Goal: Check status: Check status

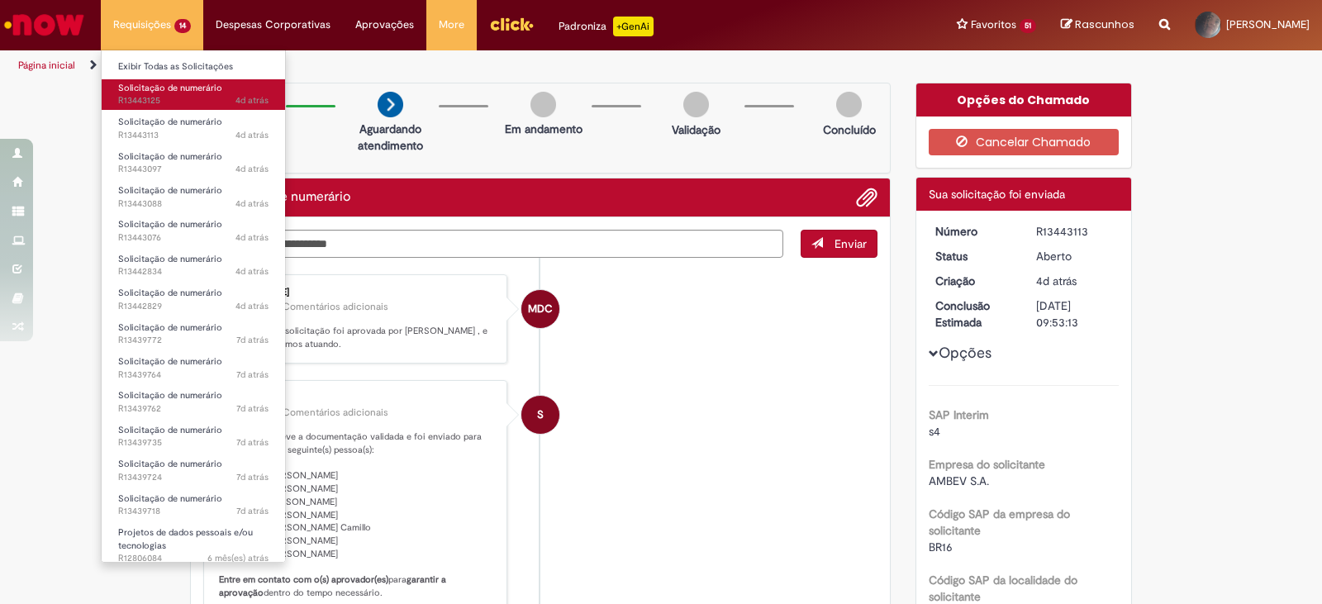
click at [169, 93] on span "Solicitação de numerário" at bounding box center [170, 88] width 104 height 12
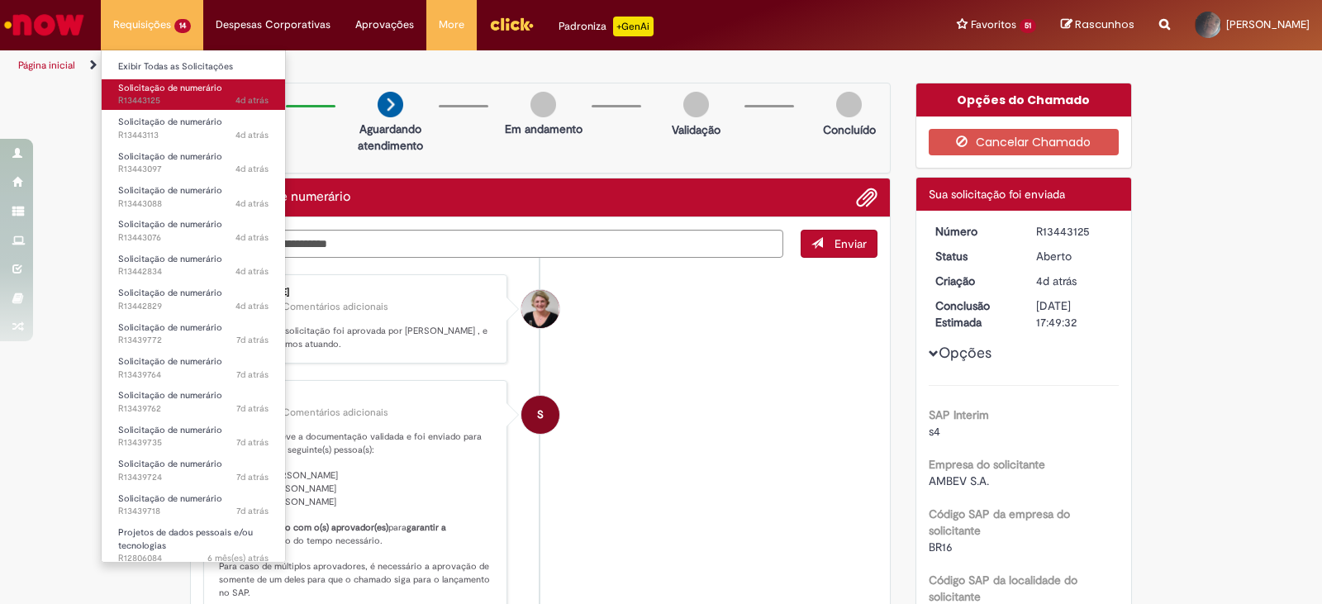
click at [168, 97] on span "4d atrás 4 dias atrás R13443125" at bounding box center [193, 100] width 150 height 13
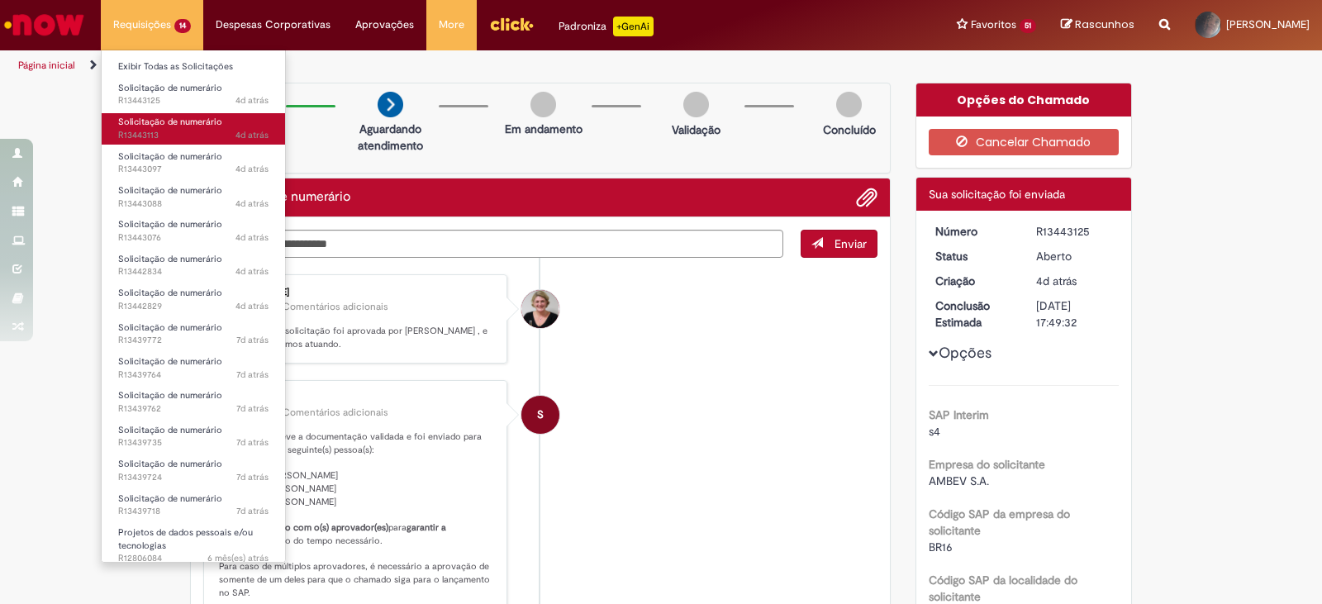
click at [167, 135] on span "4d atrás 4 dias atrás R13443113" at bounding box center [193, 135] width 150 height 13
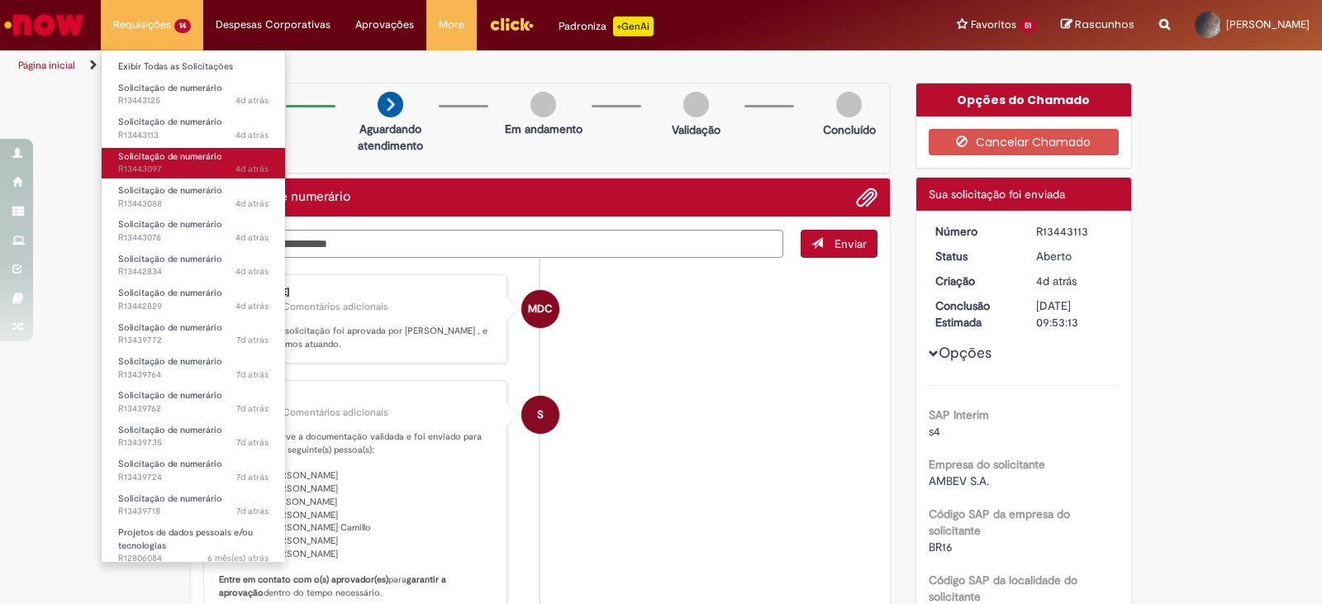
click at [196, 154] on span "Solicitação de numerário" at bounding box center [170, 156] width 104 height 12
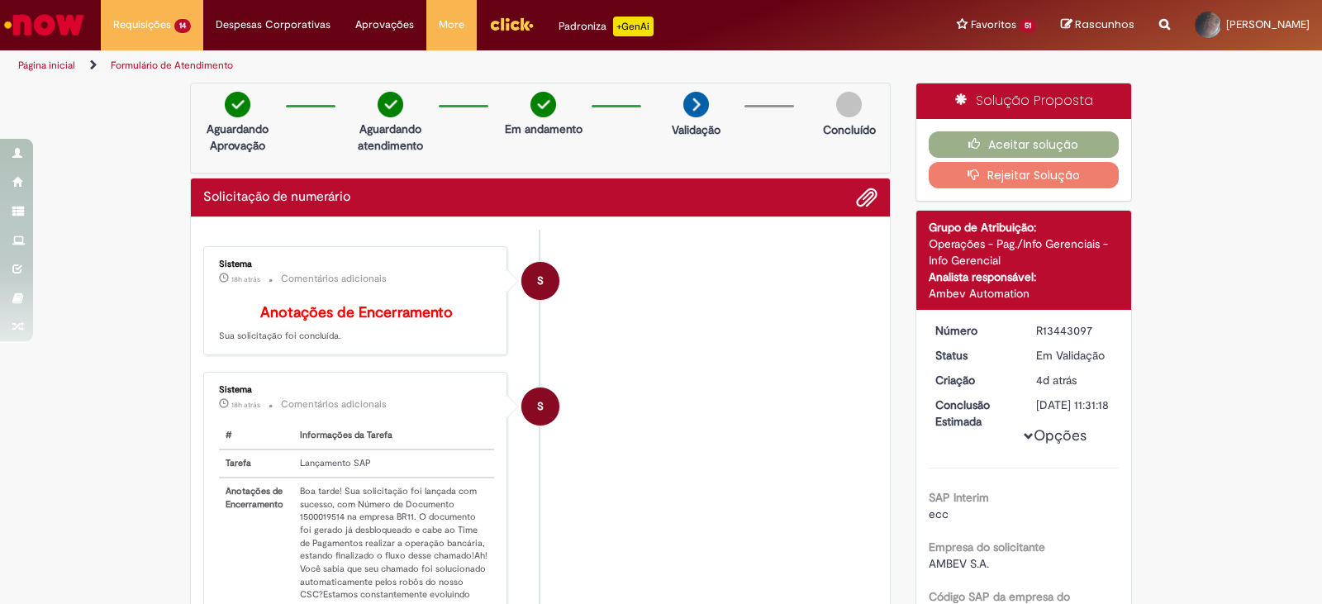
click at [320, 525] on td "Boa tarde! Sua solicitação foi lançada com sucesso, com Número de Documento 150…" at bounding box center [393, 575] width 201 height 196
copy td "1500019514"
click at [996, 134] on button "Aceitar solução" at bounding box center [1023, 144] width 191 height 26
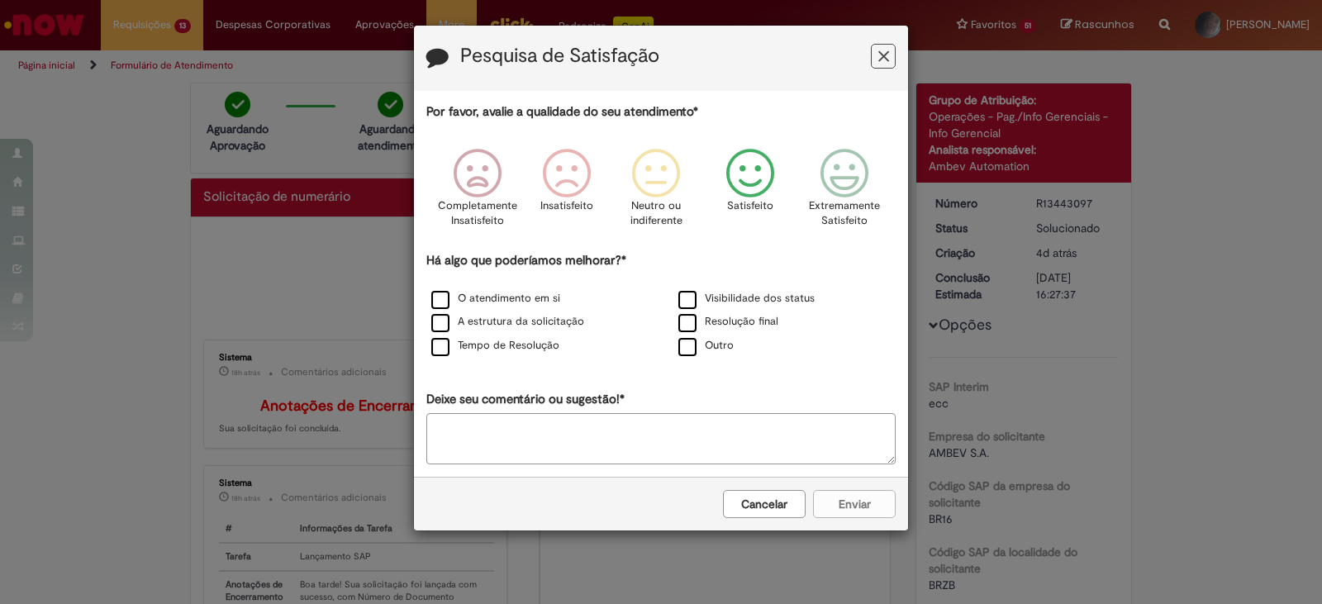
click at [749, 183] on icon "Feedback" at bounding box center [750, 174] width 62 height 50
click at [496, 300] on label "O atendimento em si" at bounding box center [495, 299] width 129 height 16
click at [518, 343] on label "Tempo de Resolução" at bounding box center [495, 346] width 128 height 16
click at [732, 321] on label "Resolução final" at bounding box center [728, 322] width 100 height 16
click at [440, 353] on label "Tempo de Resolução" at bounding box center [495, 346] width 128 height 16
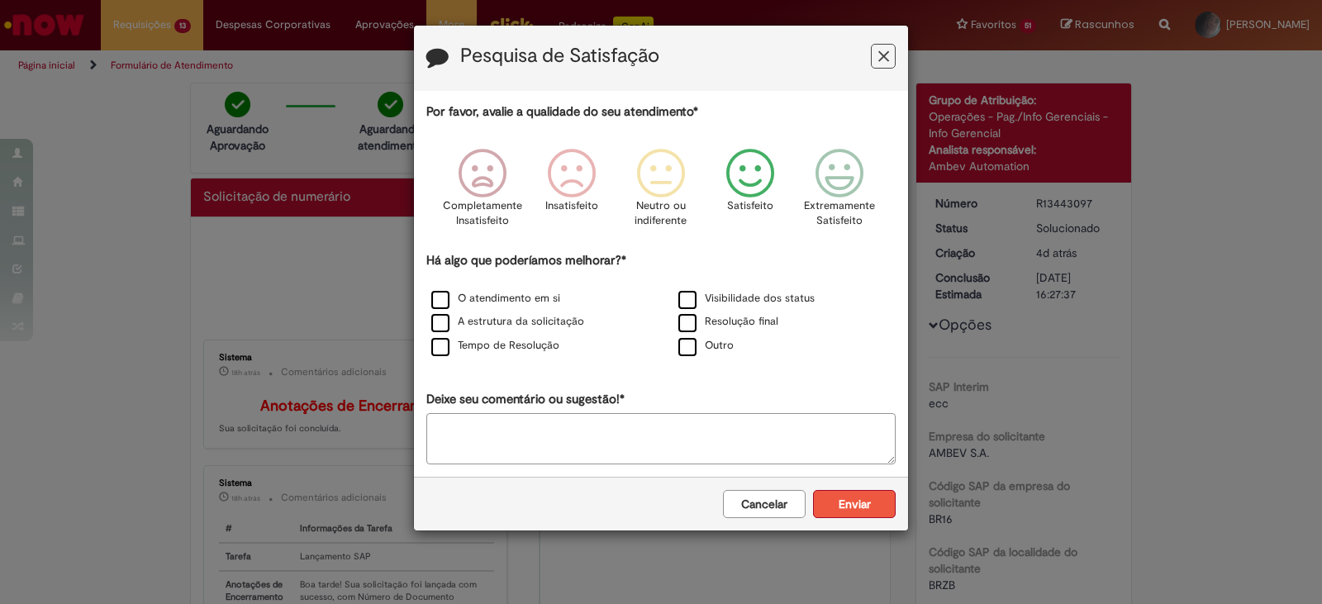
click at [862, 500] on button "Enviar" at bounding box center [854, 504] width 83 height 28
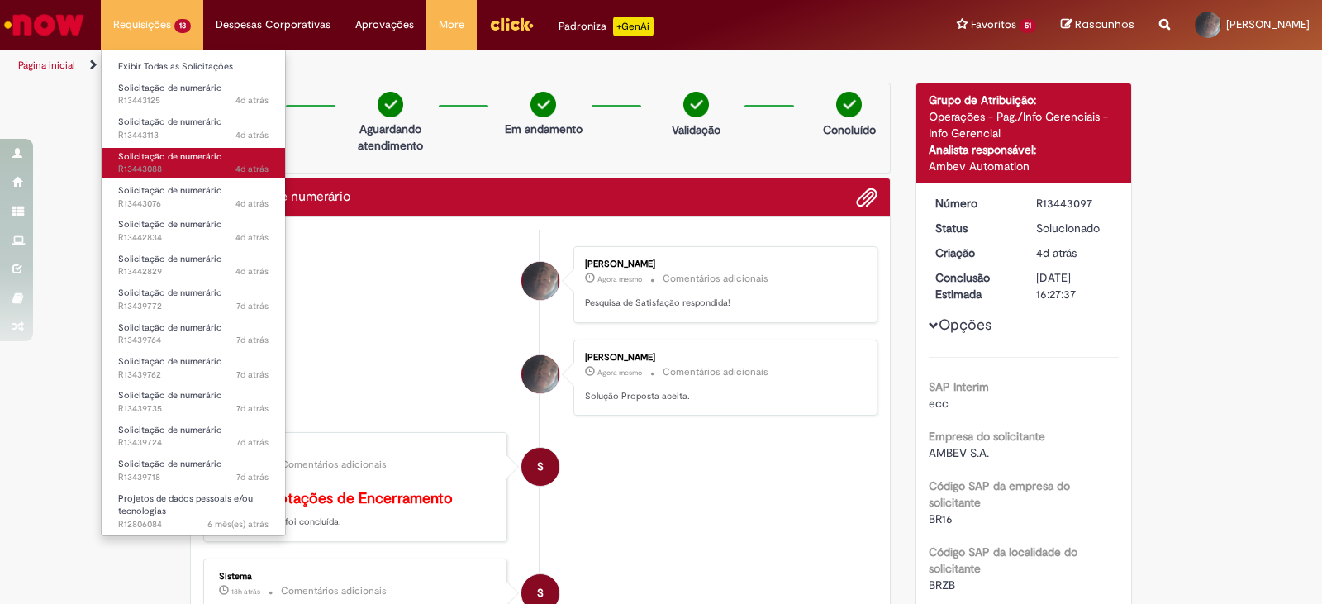
click at [225, 163] on span "4d atrás 4 dias atrás R13443088" at bounding box center [193, 169] width 150 height 13
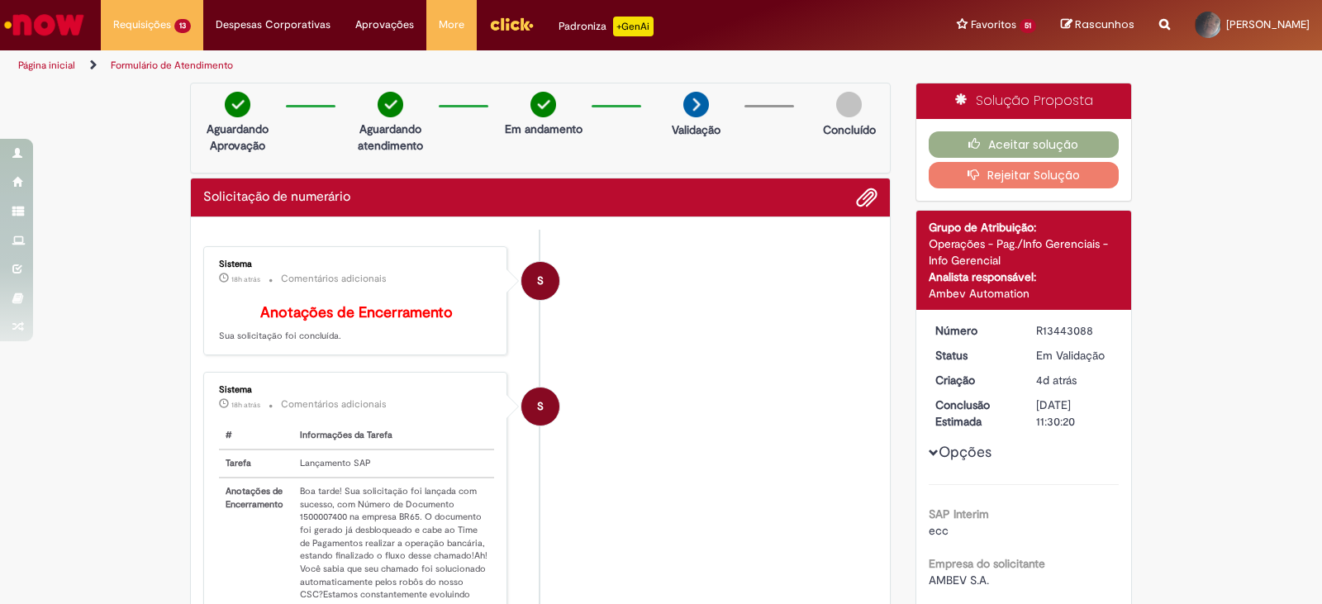
click at [326, 532] on td "Boa tarde! Sua solicitação foi lançada com sucesso, com Número de Documento 150…" at bounding box center [393, 575] width 201 height 196
copy td "1500007400"
click at [1044, 131] on button "Aceitar solução" at bounding box center [1023, 144] width 191 height 26
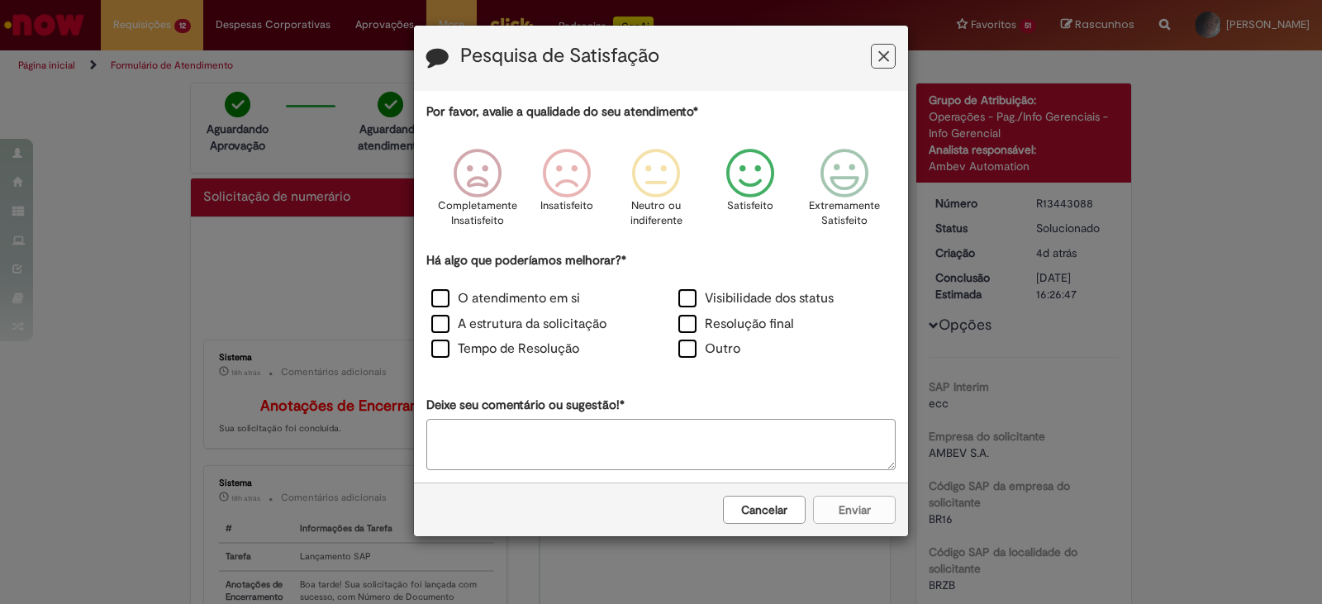
click at [768, 185] on icon "Feedback" at bounding box center [750, 174] width 62 height 50
drag, startPoint x: 531, startPoint y: 296, endPoint x: 546, endPoint y: 339, distance: 45.5
click at [531, 297] on label "O atendimento em si" at bounding box center [505, 298] width 149 height 19
drag, startPoint x: 535, startPoint y: 354, endPoint x: 670, endPoint y: 372, distance: 135.9
click at [536, 354] on label "Tempo de Resolução" at bounding box center [505, 348] width 148 height 19
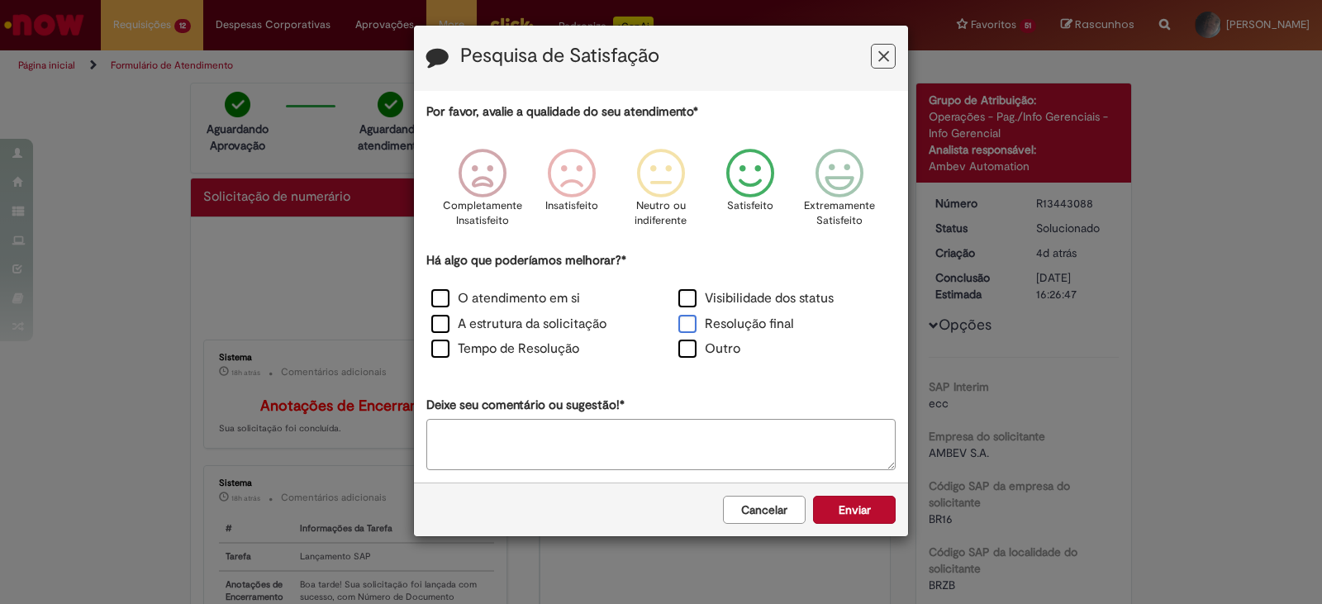
click at [727, 325] on label "Resolução final" at bounding box center [736, 324] width 116 height 19
click at [862, 515] on button "Enviar" at bounding box center [854, 510] width 83 height 28
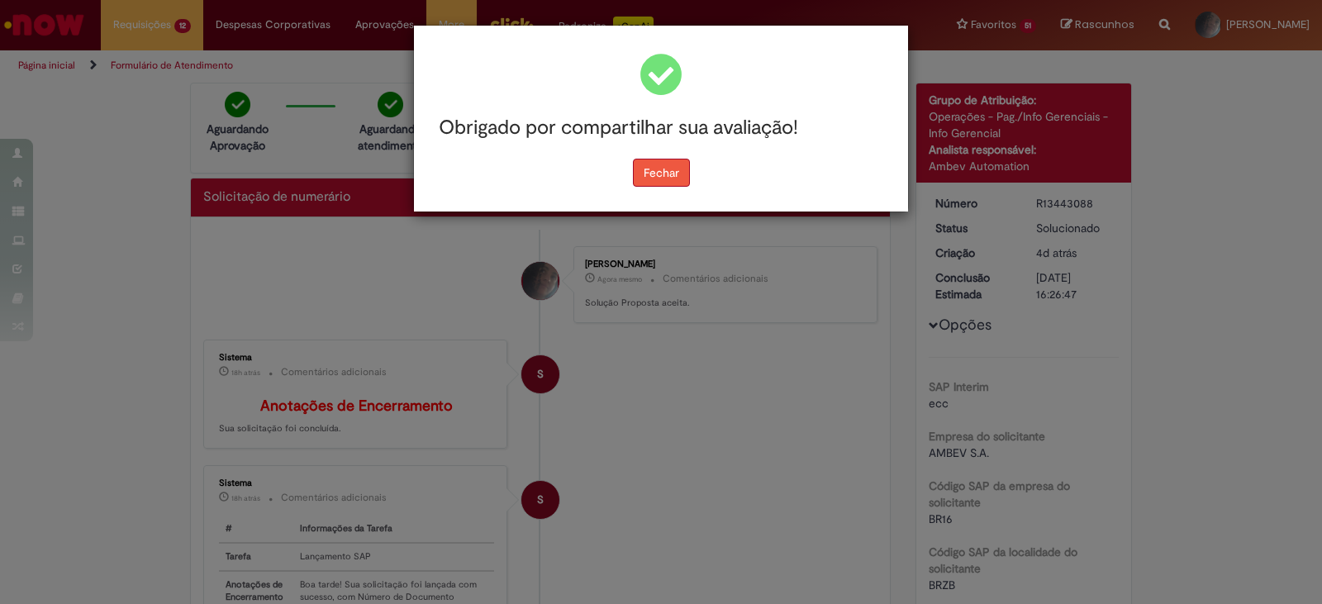
click at [681, 173] on button "Fechar" at bounding box center [661, 173] width 57 height 28
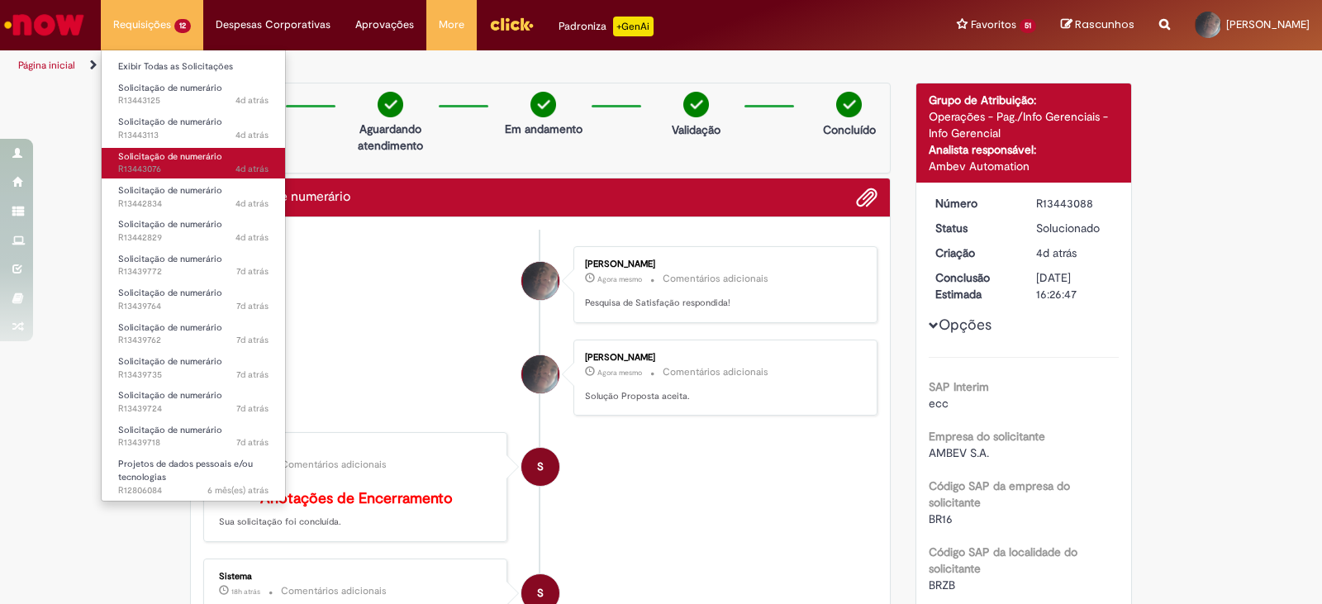
click at [183, 150] on span "Solicitação de numerário" at bounding box center [170, 156] width 104 height 12
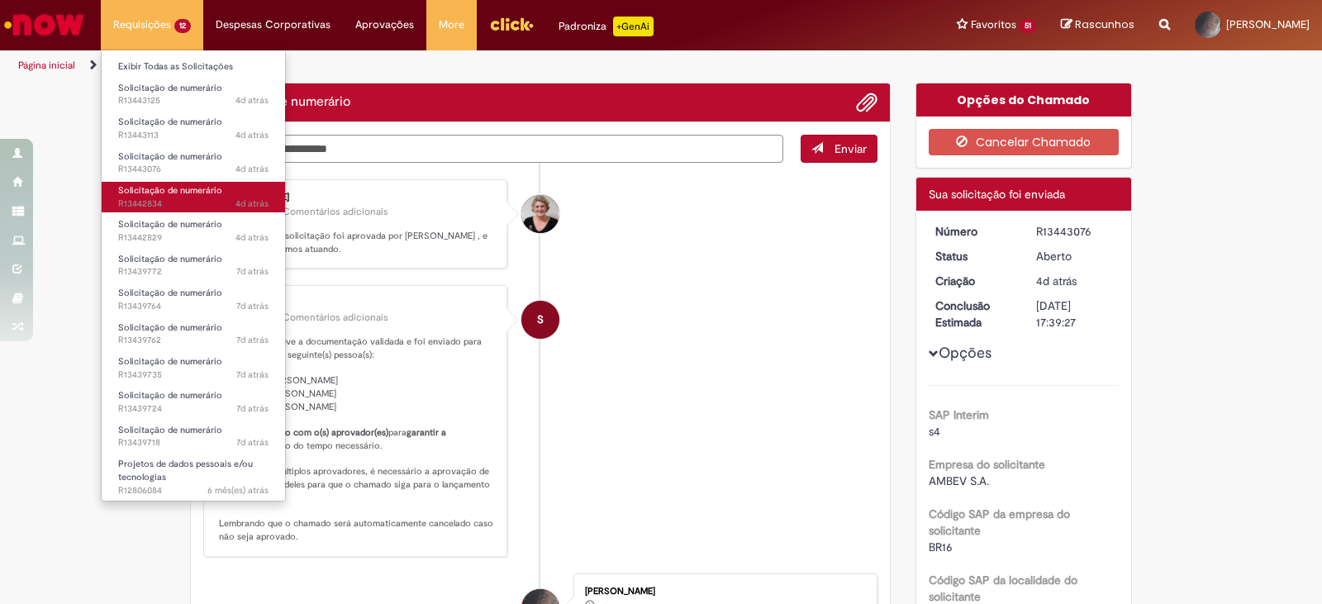
click at [194, 197] on link "Solicitação de numerário 4d atrás 4 dias atrás R13442834" at bounding box center [193, 197] width 183 height 31
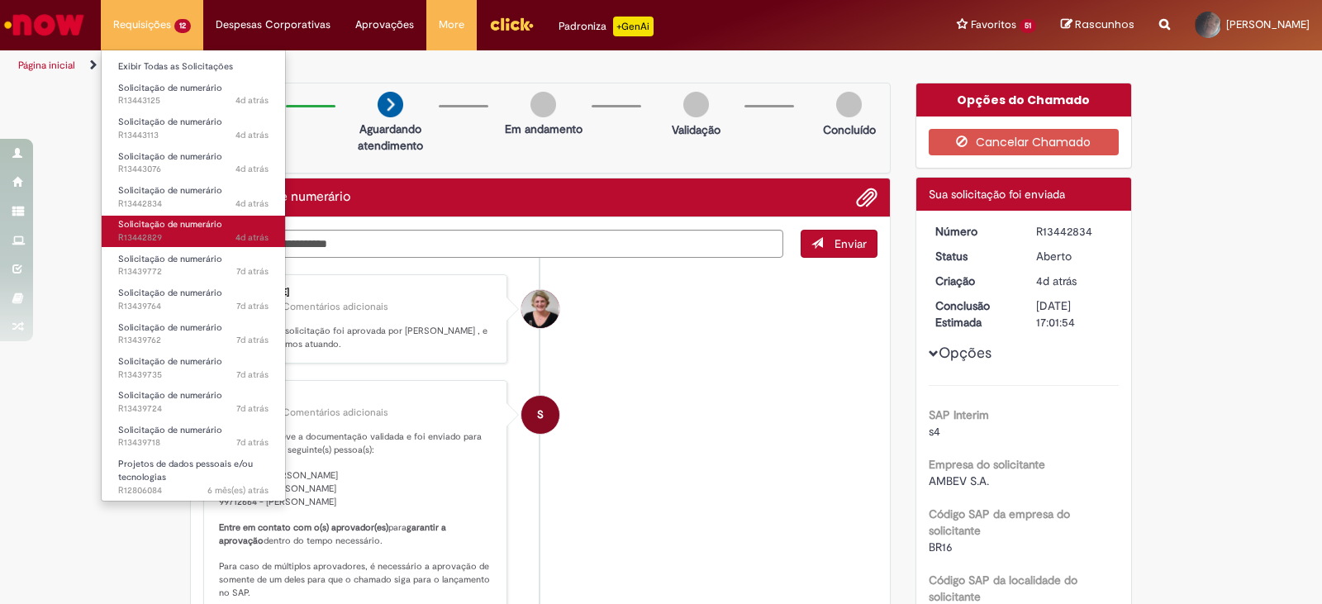
click at [192, 239] on span "4d atrás 4 dias atrás R13442829" at bounding box center [193, 237] width 150 height 13
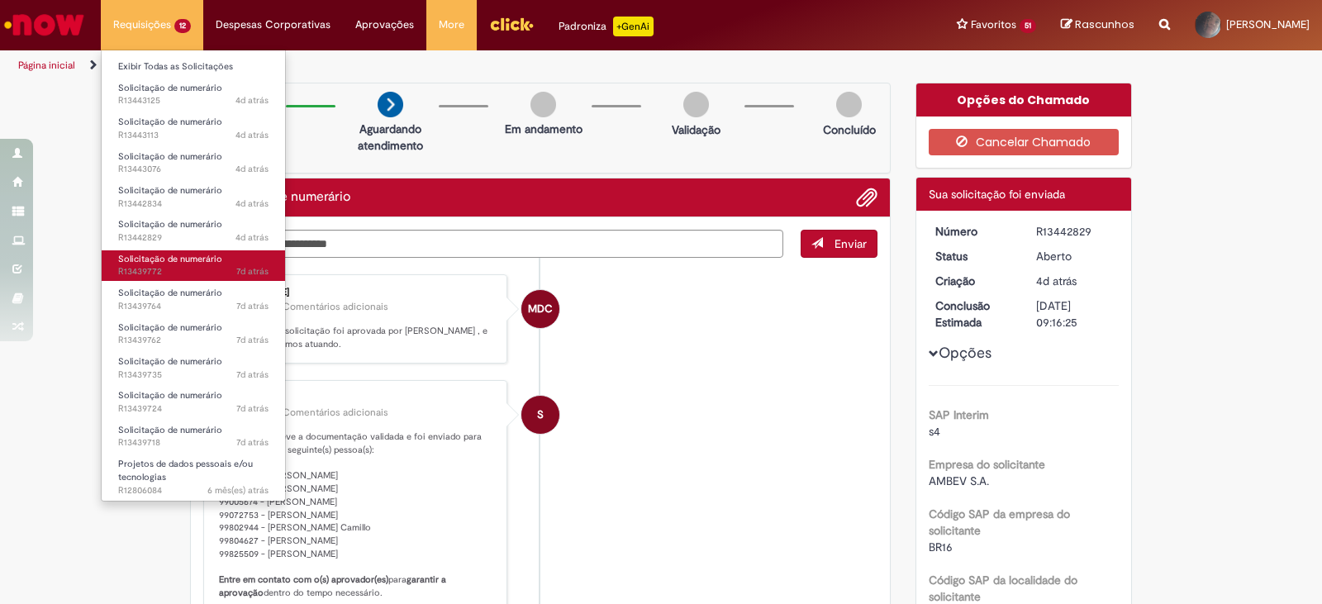
click at [181, 265] on link "Solicitação de numerário 7d atrás 7 dias atrás R13439772" at bounding box center [193, 265] width 183 height 31
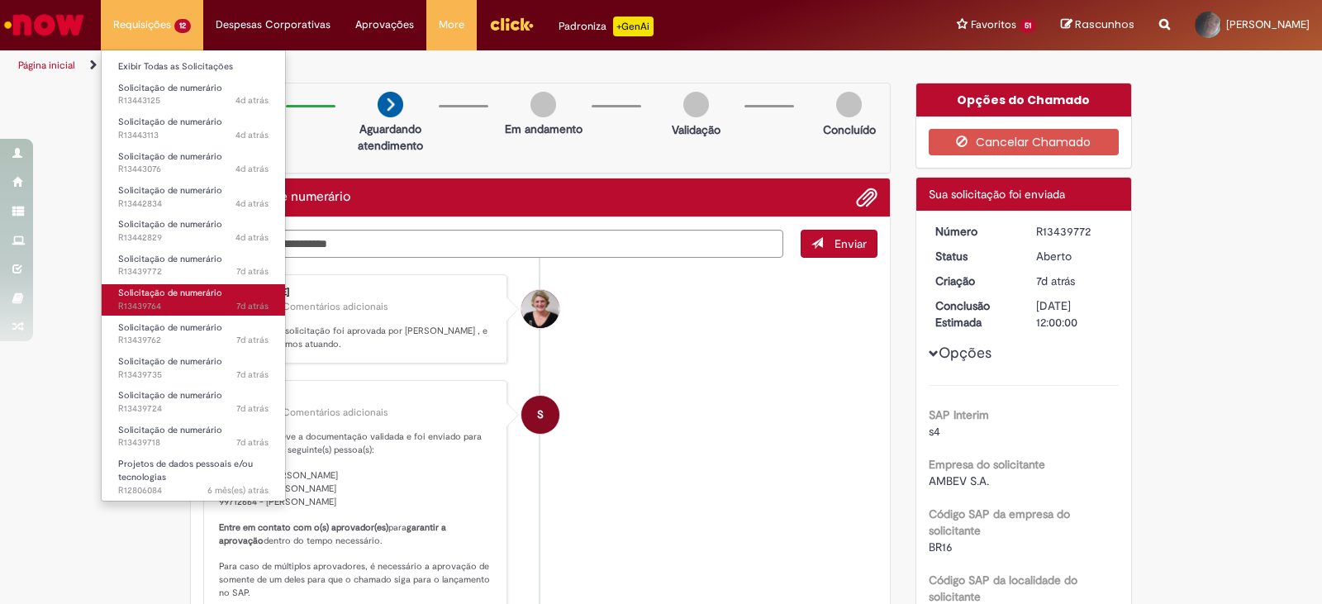
click at [181, 313] on link "Solicitação de numerário 7d atrás 7 dias atrás R13439764" at bounding box center [193, 299] width 183 height 31
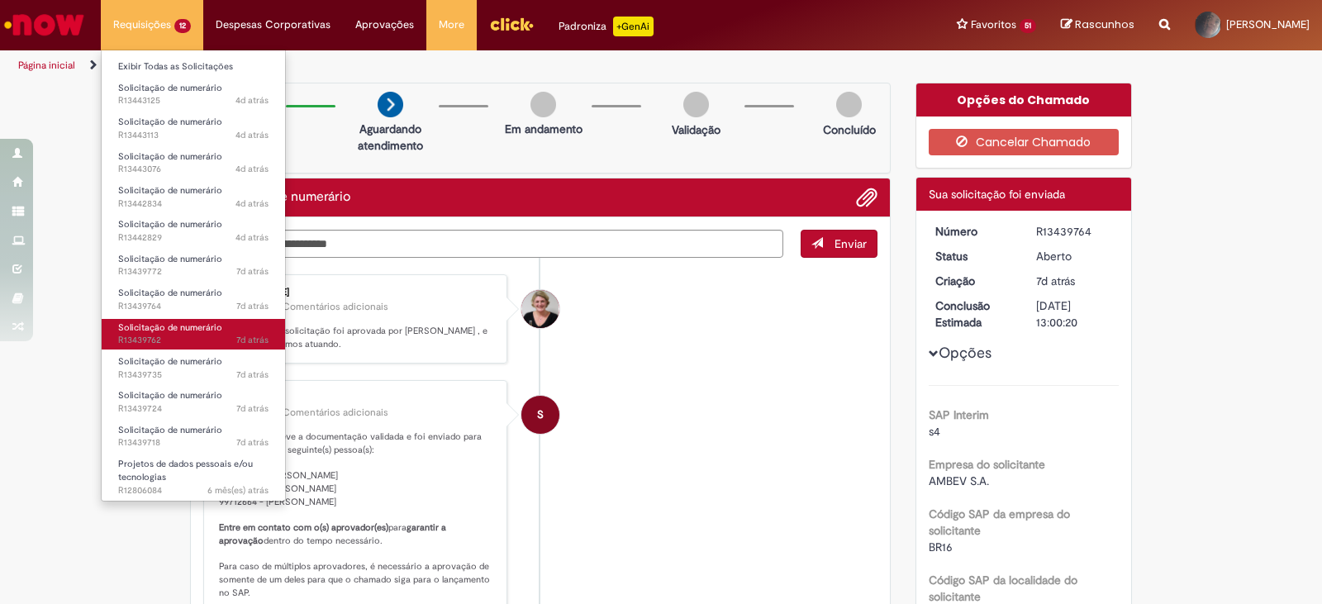
click at [204, 331] on span "Solicitação de numerário" at bounding box center [170, 327] width 104 height 12
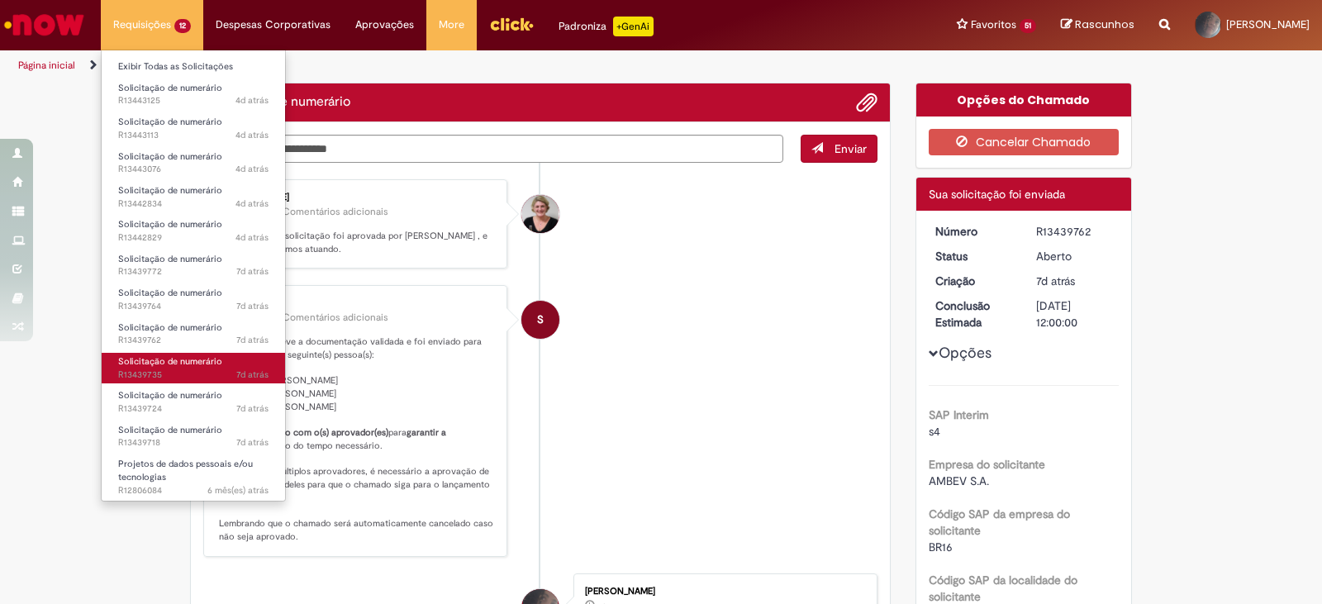
click at [205, 363] on span "Solicitação de numerário" at bounding box center [170, 361] width 104 height 12
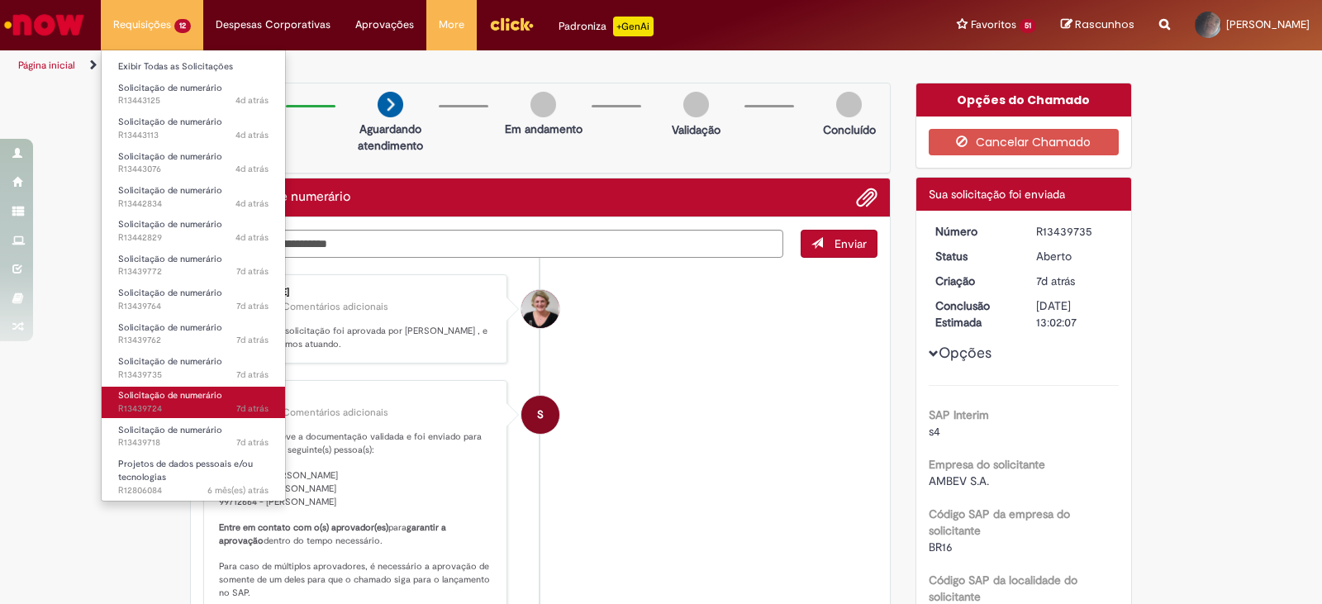
click at [180, 390] on span "Solicitação de numerário" at bounding box center [170, 395] width 104 height 12
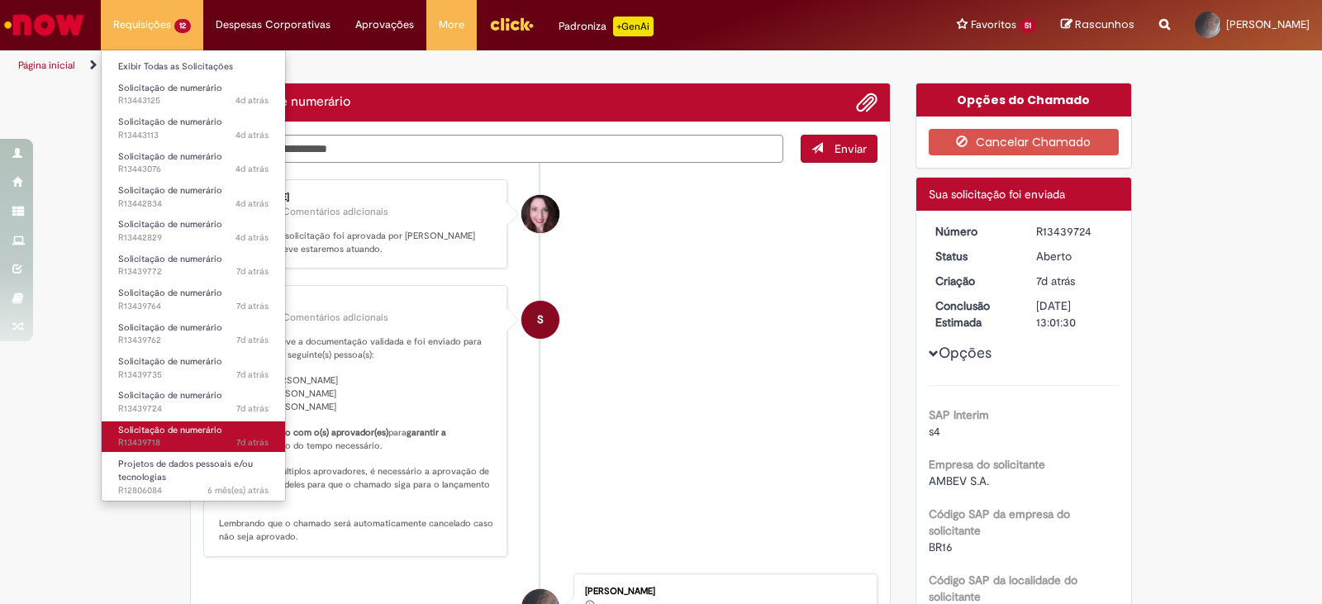
click at [178, 430] on span "Solicitação de numerário" at bounding box center [170, 430] width 104 height 12
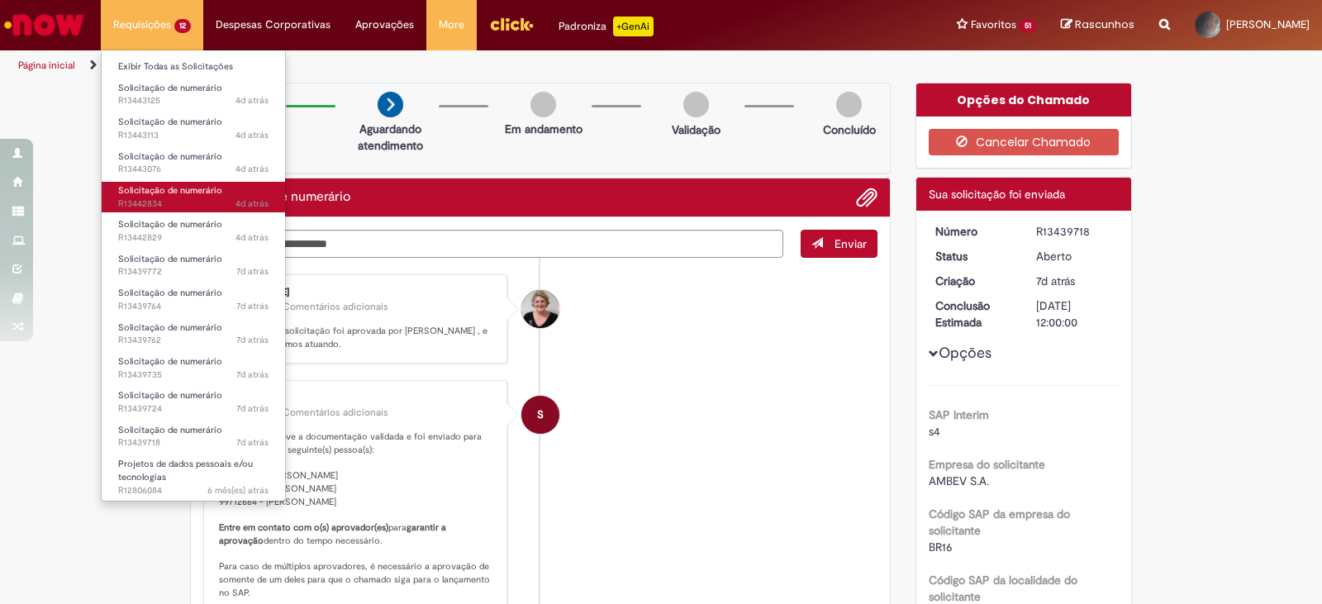
click at [199, 191] on span "Solicitação de numerário" at bounding box center [170, 190] width 104 height 12
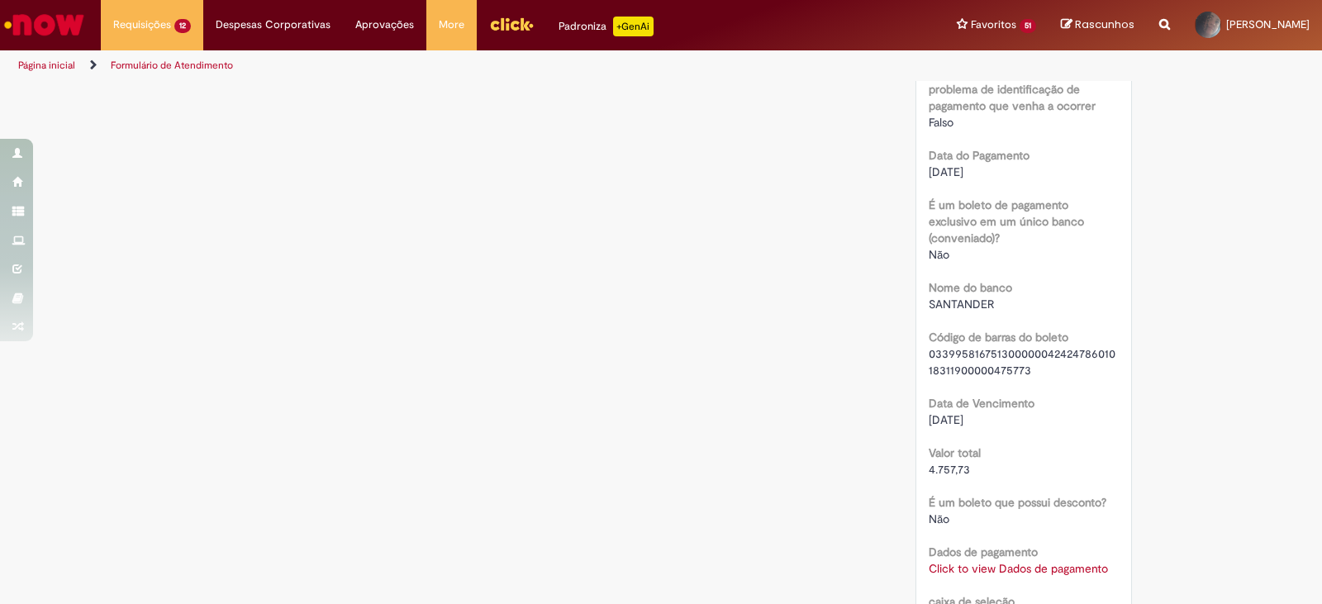
scroll to position [1417, 0]
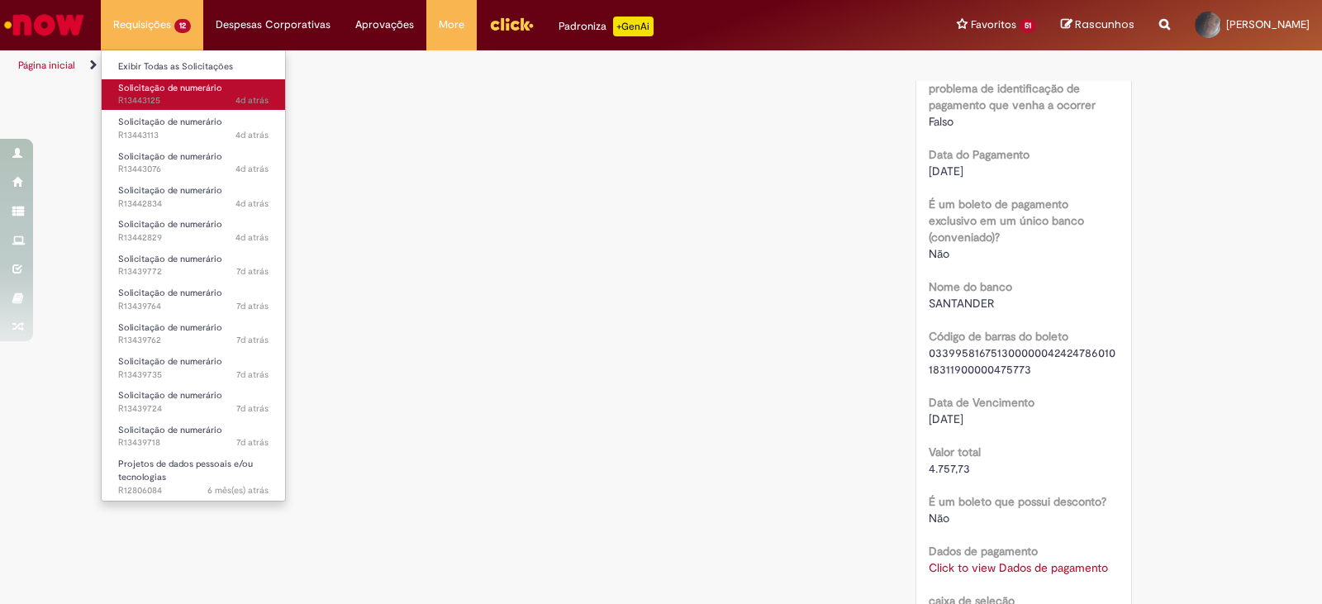
click at [154, 85] on span "Solicitação de numerário" at bounding box center [170, 88] width 104 height 12
